Goal: Complete application form

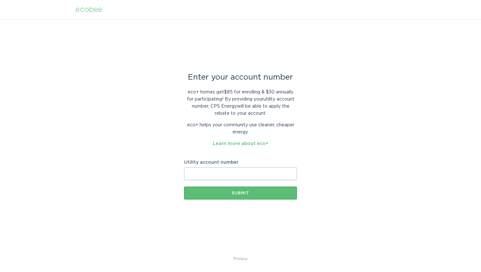
click at [196, 172] on input "Utility account number" at bounding box center [240, 173] width 113 height 13
type input "3005853737"
click at [212, 196] on button "Submit" at bounding box center [240, 193] width 113 height 13
